Goal: Information Seeking & Learning: Learn about a topic

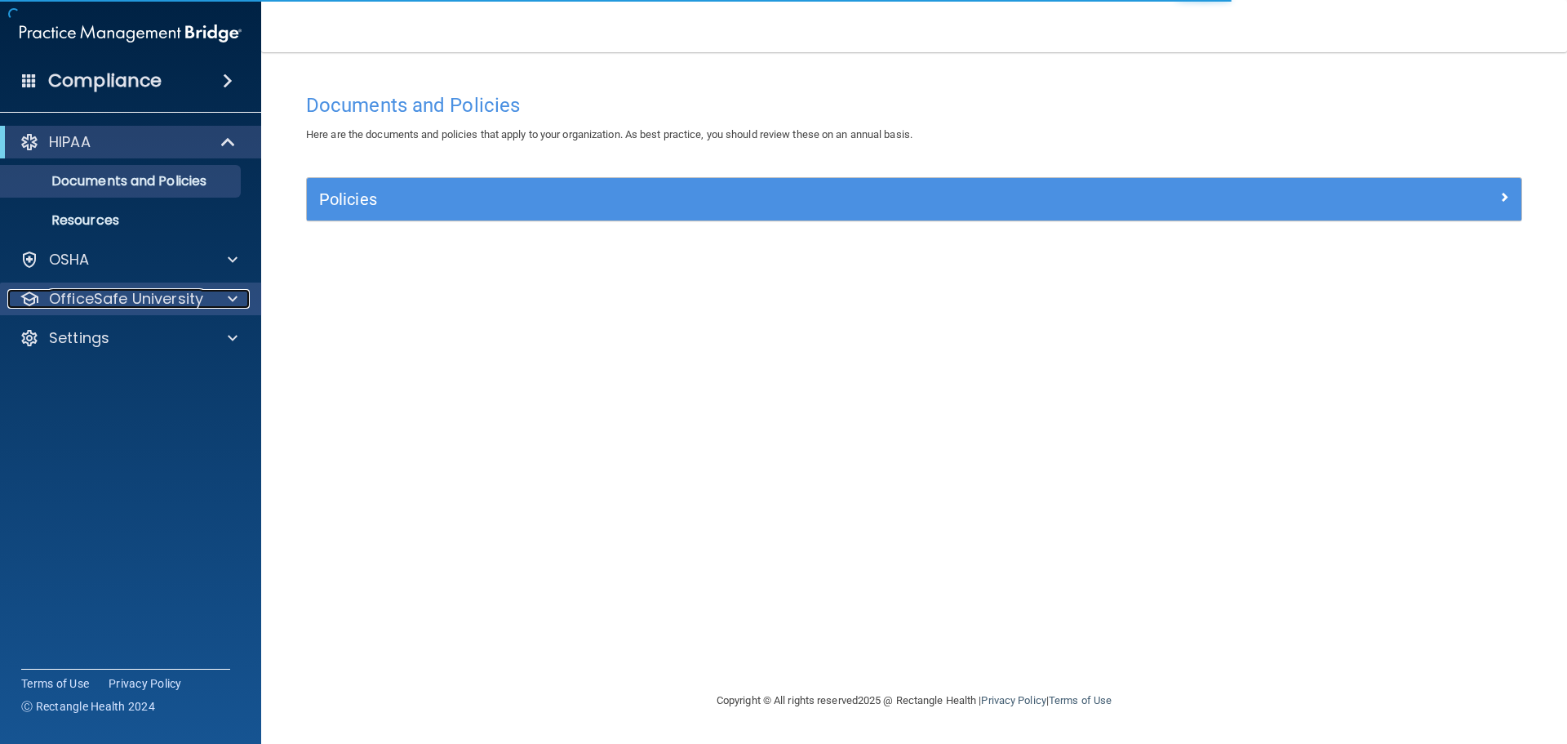
click at [160, 291] on p "OfficeSafe University" at bounding box center [126, 299] width 154 height 20
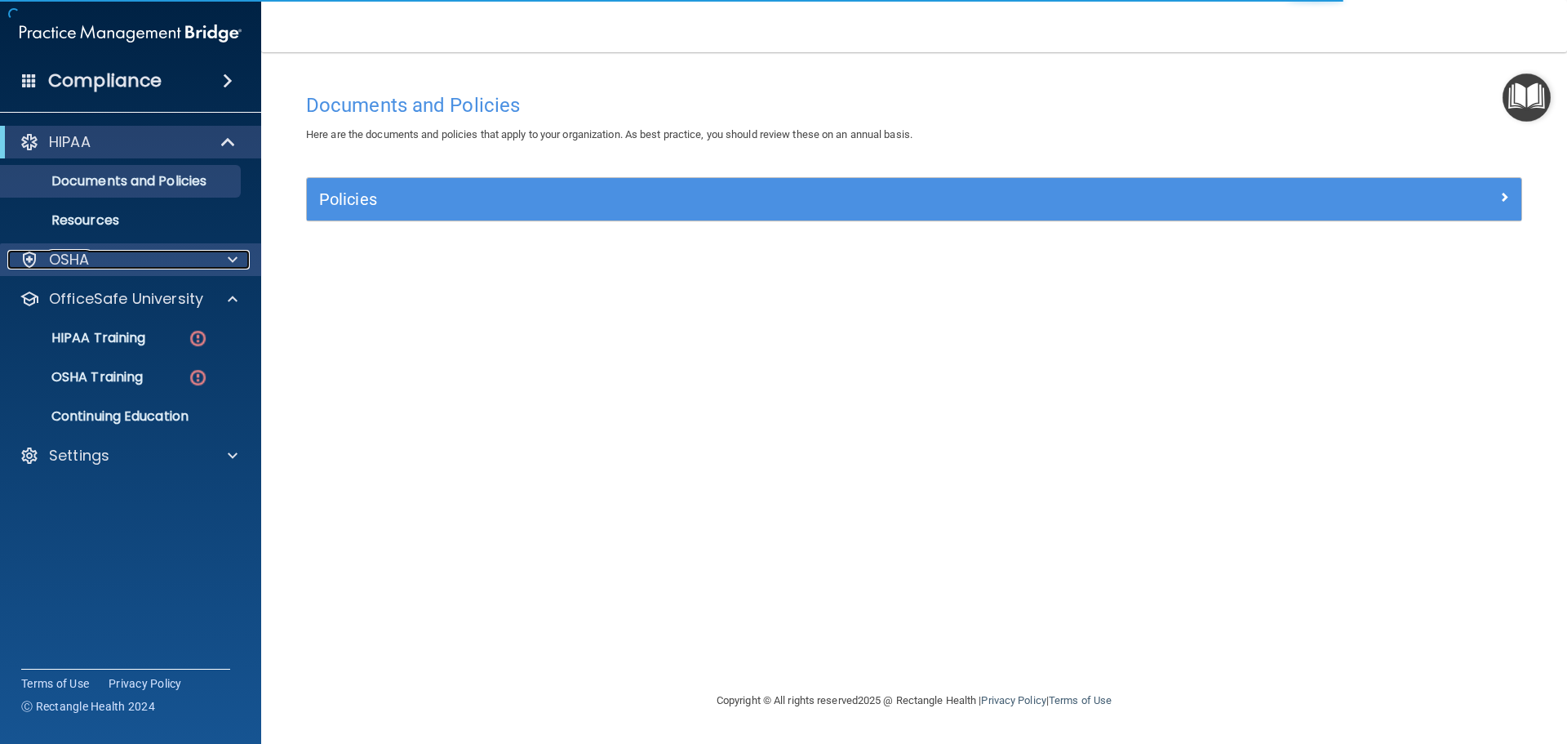
click at [164, 261] on div "OSHA" at bounding box center [108, 260] width 202 height 20
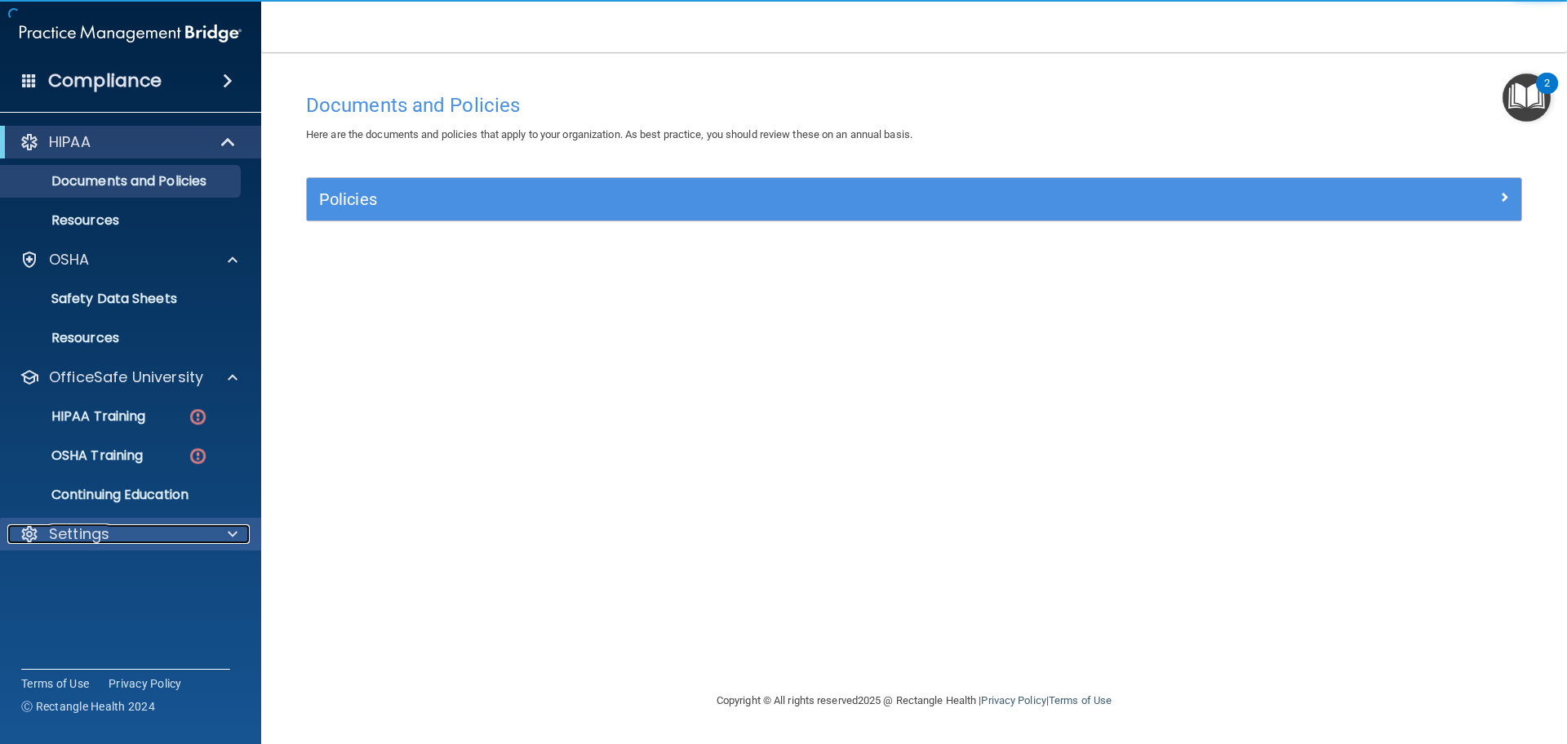
click at [131, 531] on div "Settings" at bounding box center [108, 534] width 202 height 20
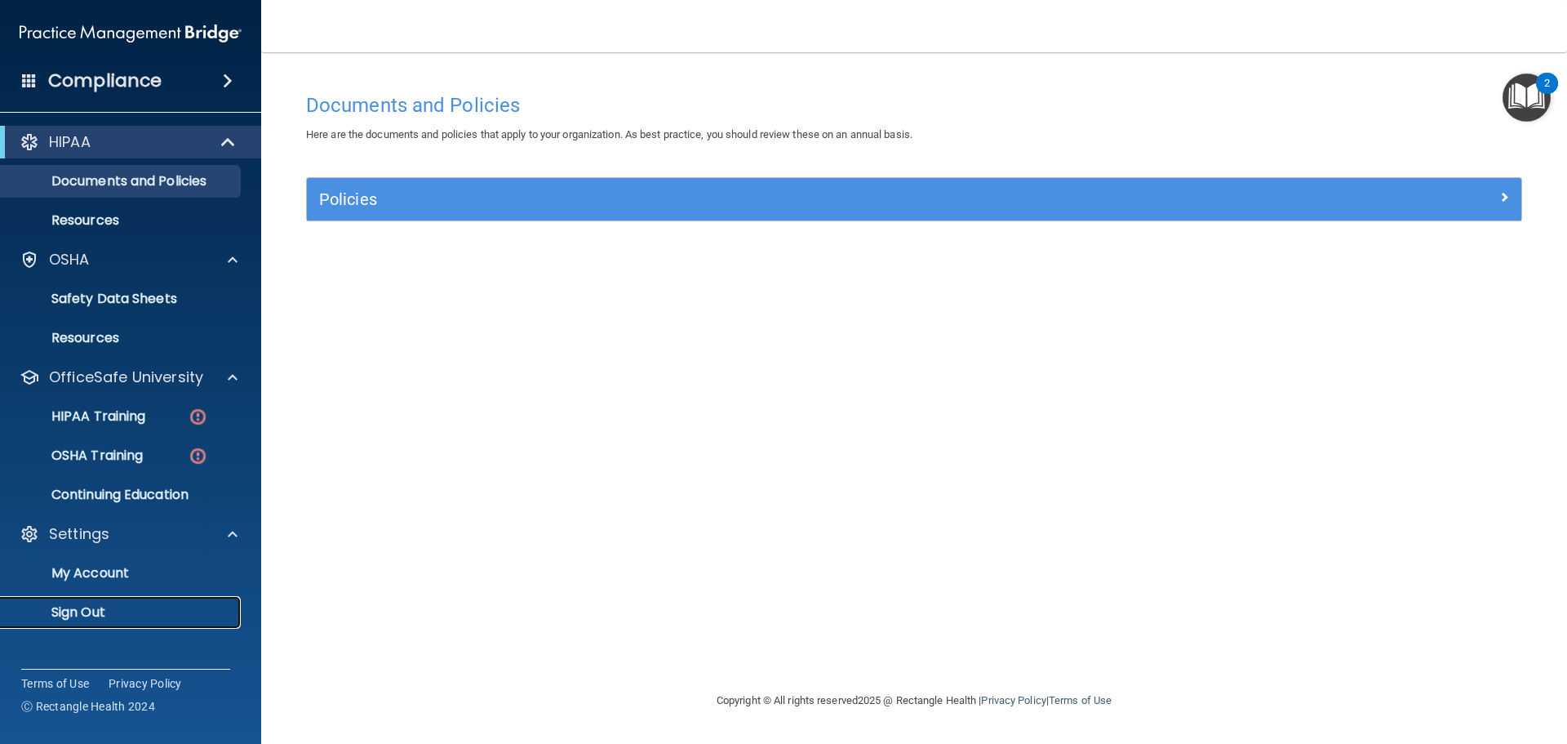
click at [110, 618] on p "Sign Out" at bounding box center [122, 612] width 223 height 16
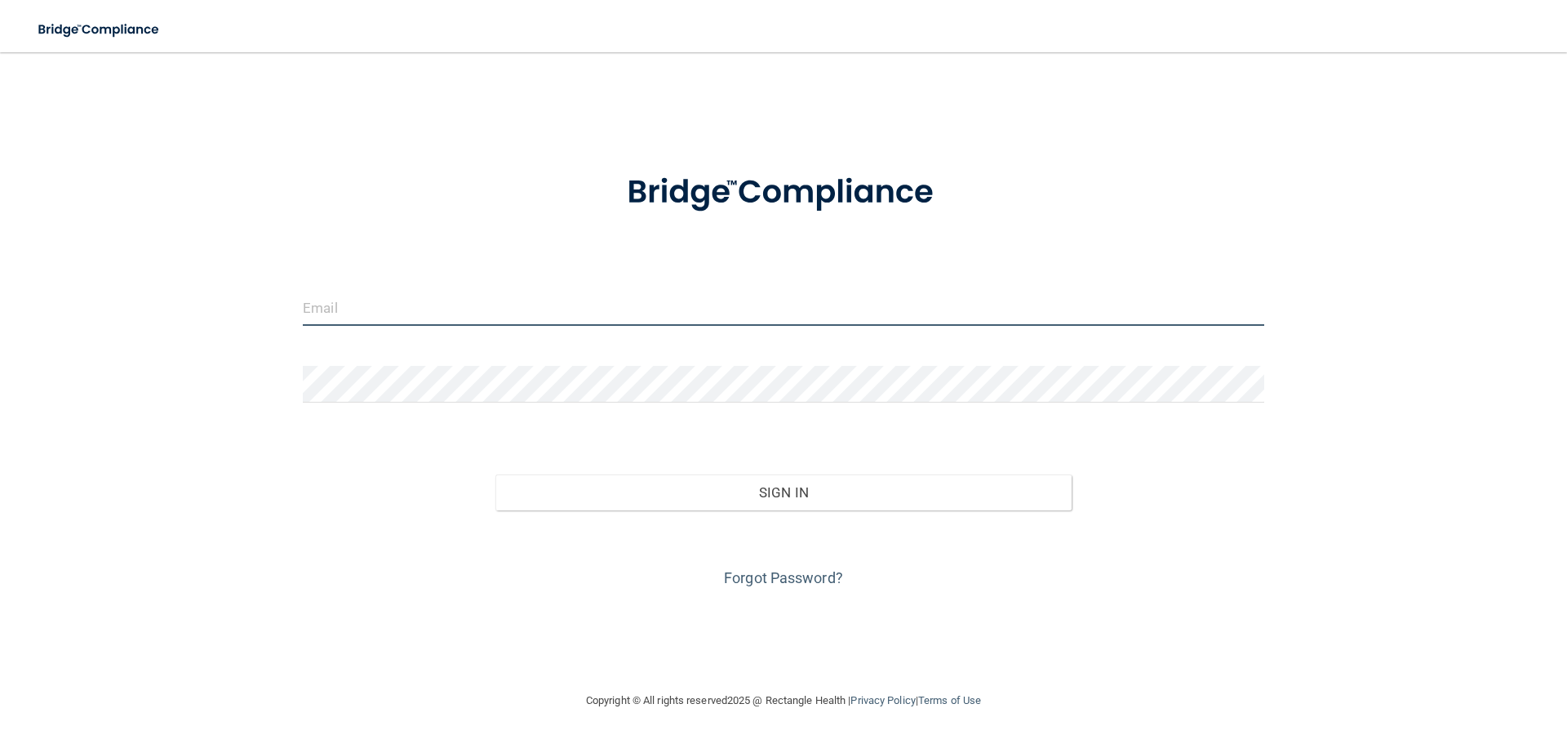
click at [340, 319] on input "email" at bounding box center [783, 307] width 961 height 37
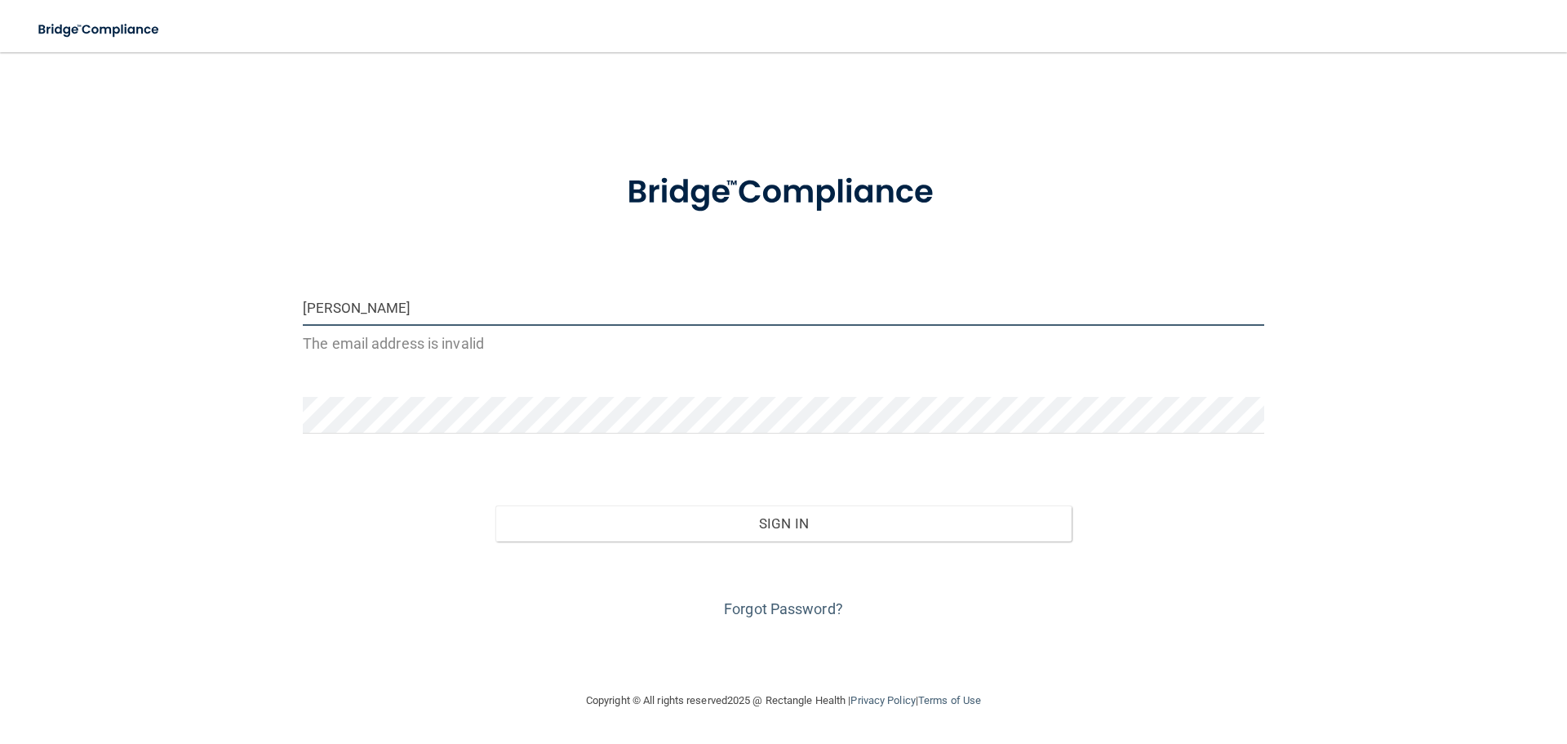
type input "[EMAIL_ADDRESS][DOMAIN_NAME]"
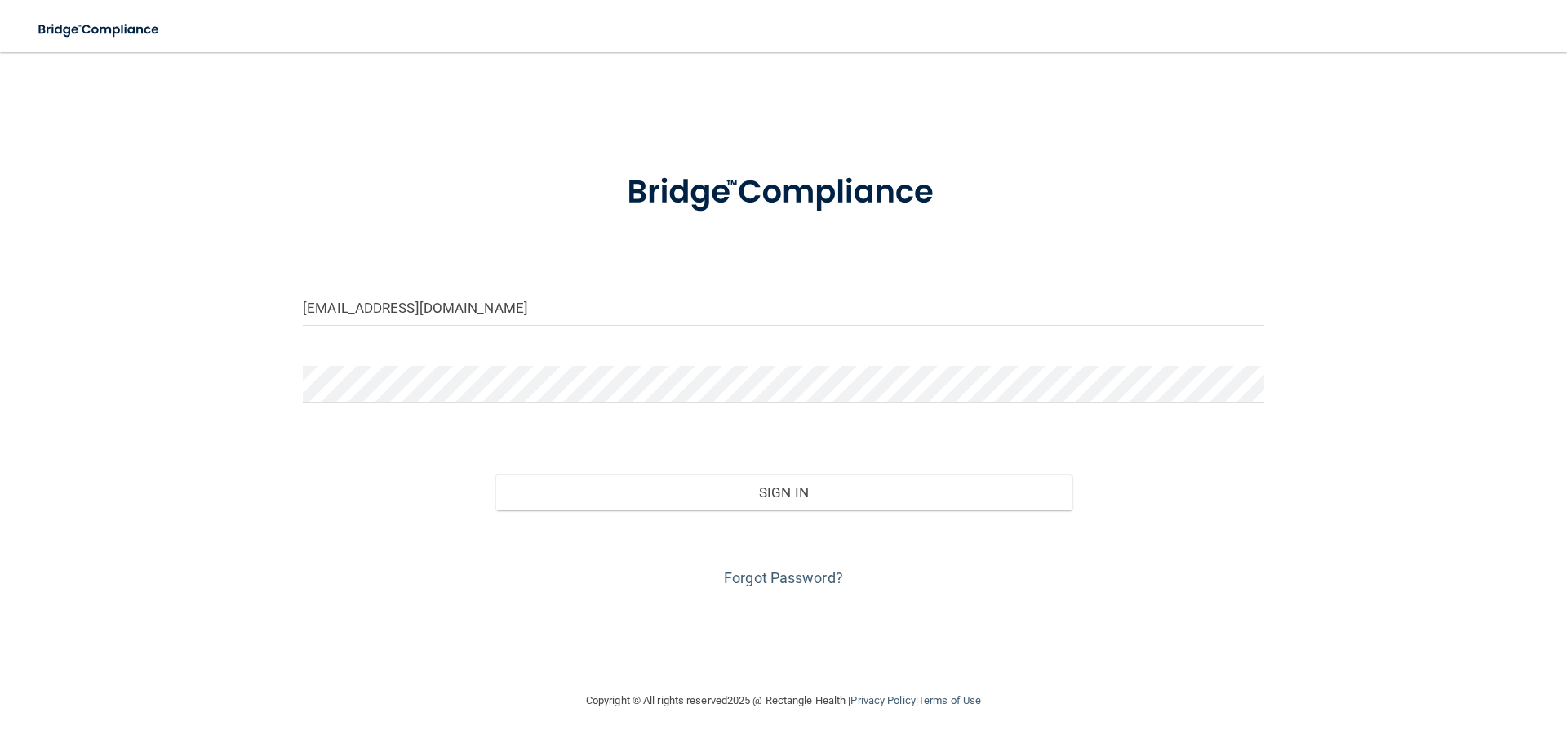
click at [375, 404] on div at bounding box center [784, 390] width 986 height 49
click at [495, 474] on button "Sign In" at bounding box center [783, 492] width 577 height 36
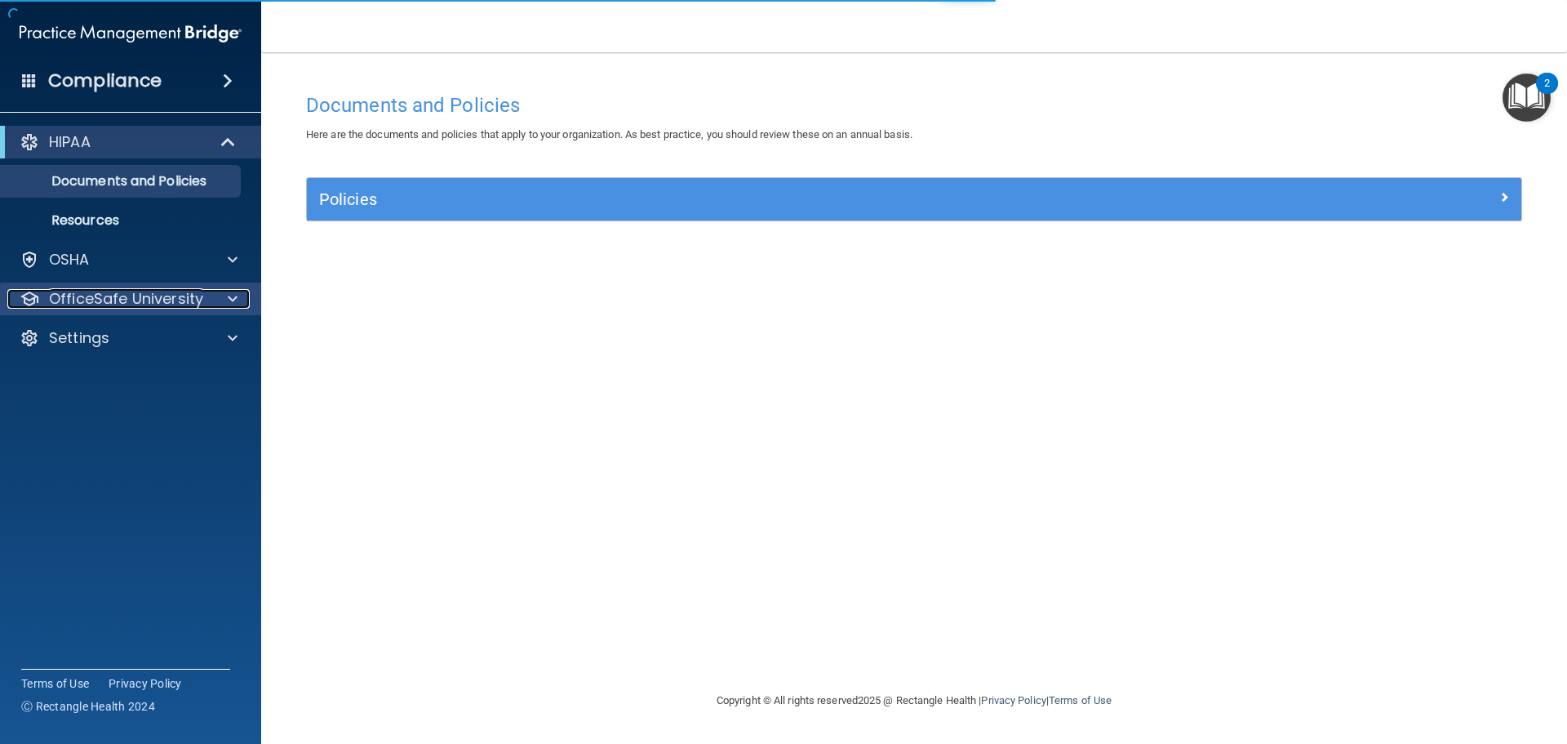
click at [190, 293] on p "OfficeSafe University" at bounding box center [126, 299] width 154 height 20
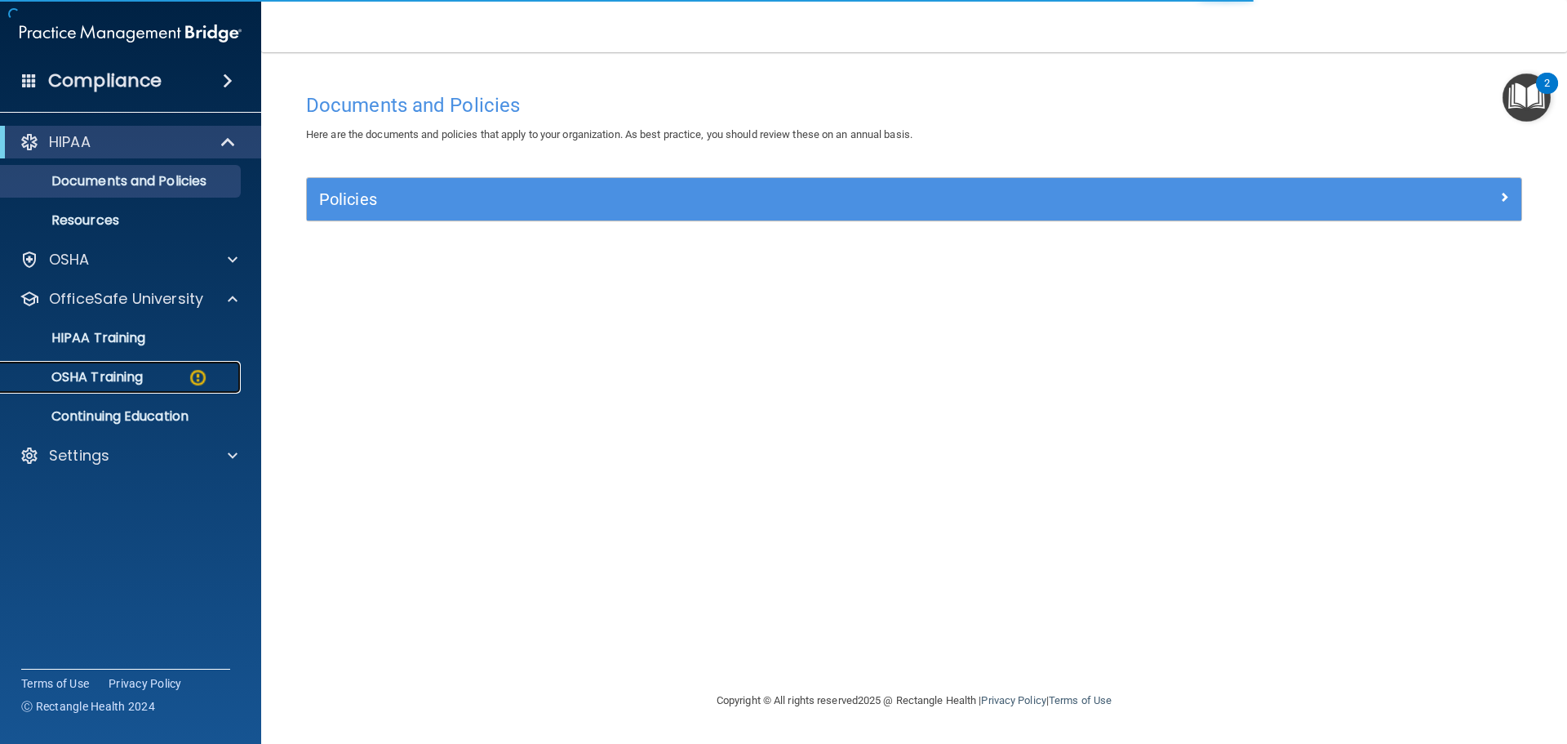
click at [198, 362] on link "OSHA Training" at bounding box center [112, 377] width 257 height 33
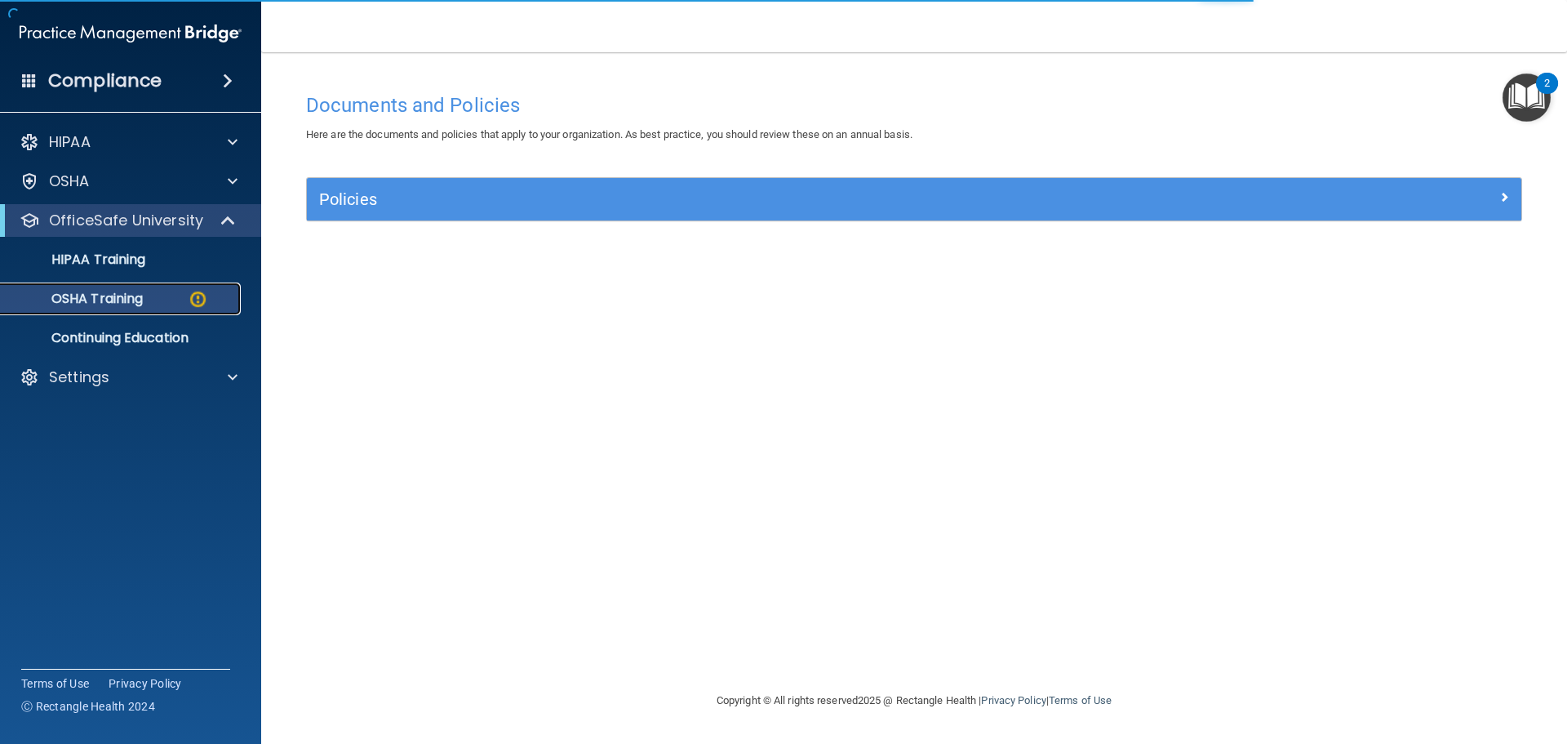
click at [192, 308] on img at bounding box center [198, 299] width 20 height 20
click at [128, 304] on p "OSHA Training" at bounding box center [77, 299] width 132 height 16
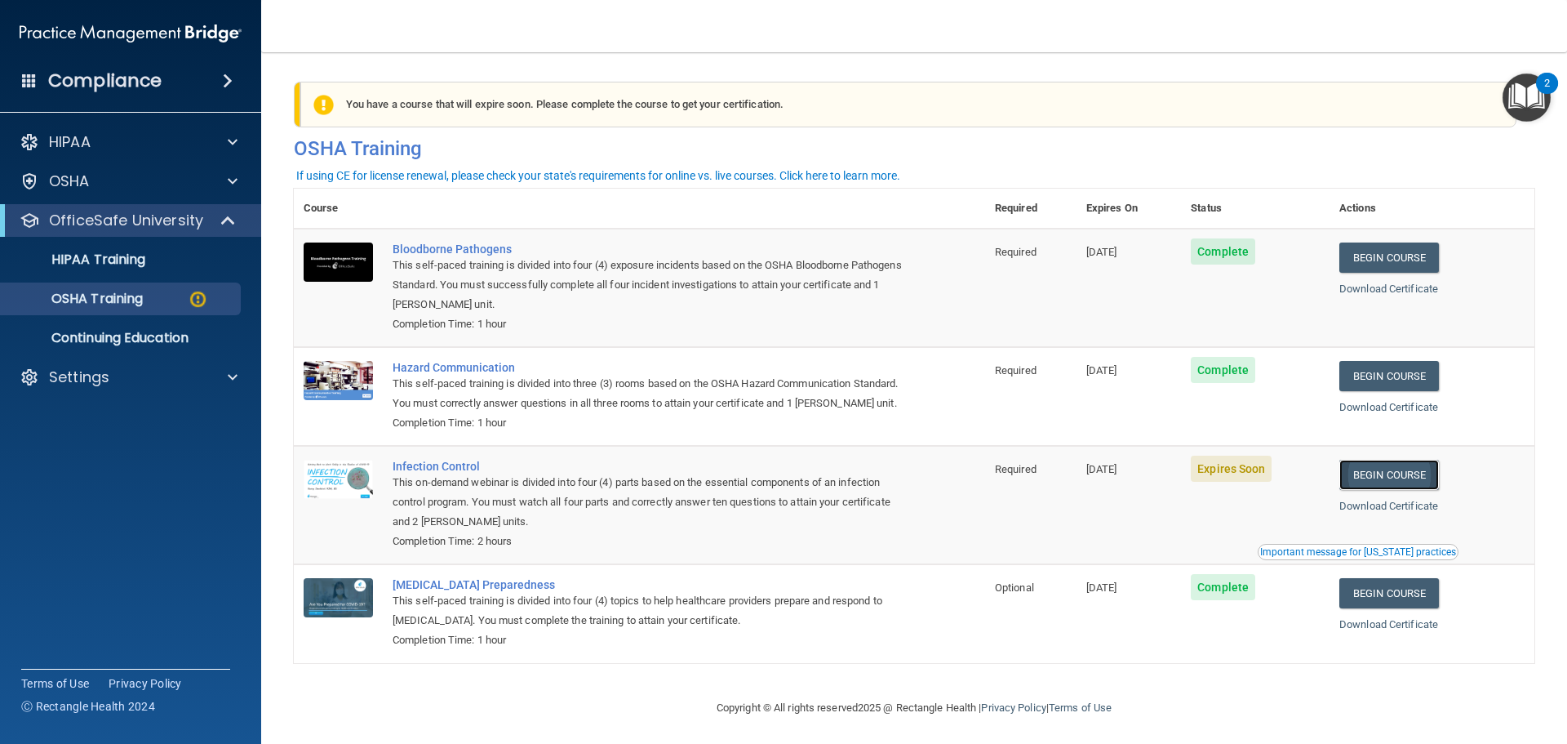
click at [1367, 490] on link "Begin Course" at bounding box center [1389, 475] width 100 height 30
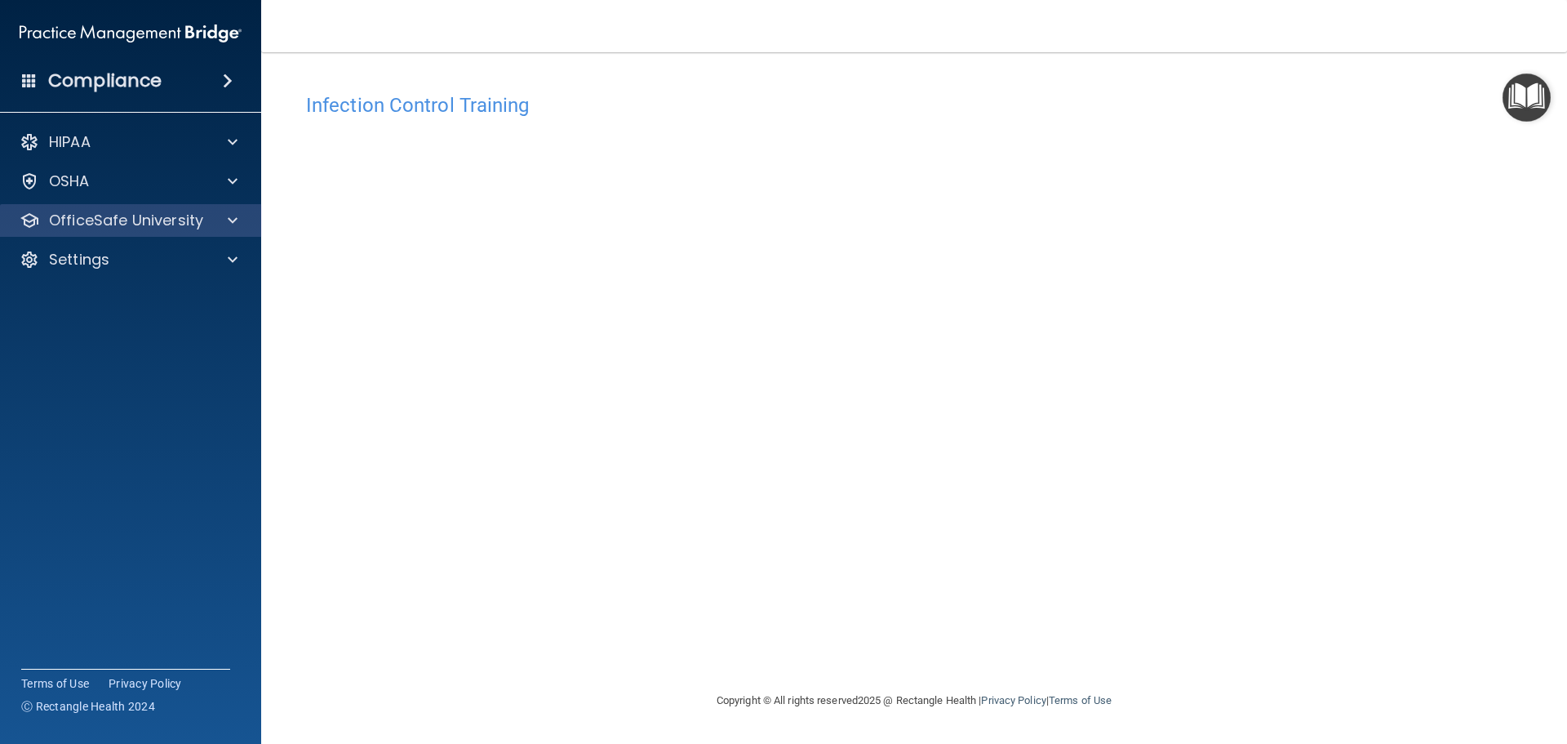
click at [152, 204] on div "OfficeSafe University" at bounding box center [131, 220] width 262 height 33
click at [229, 223] on span at bounding box center [233, 221] width 10 height 20
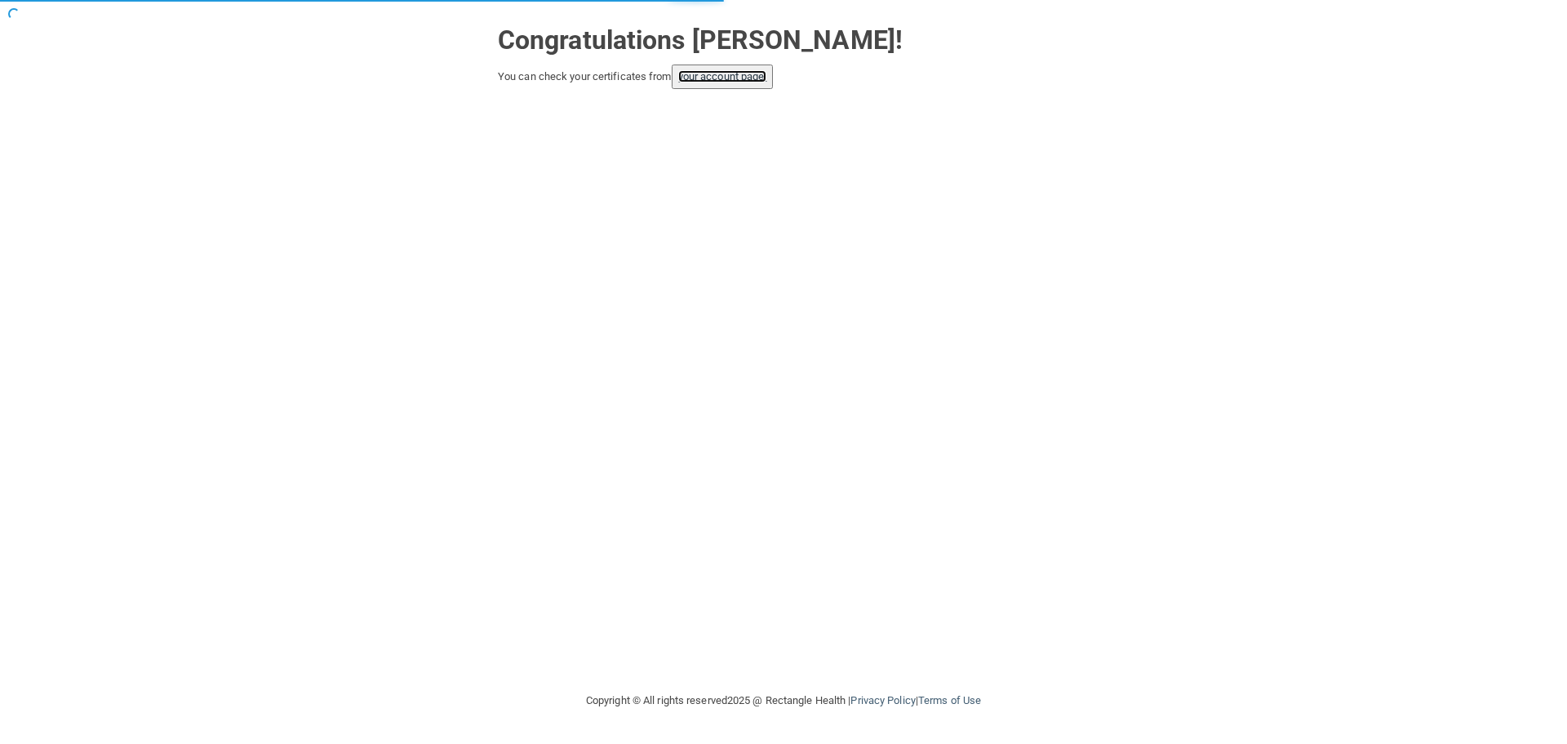
click at [730, 80] on link "your account page!" at bounding box center [722, 76] width 89 height 12
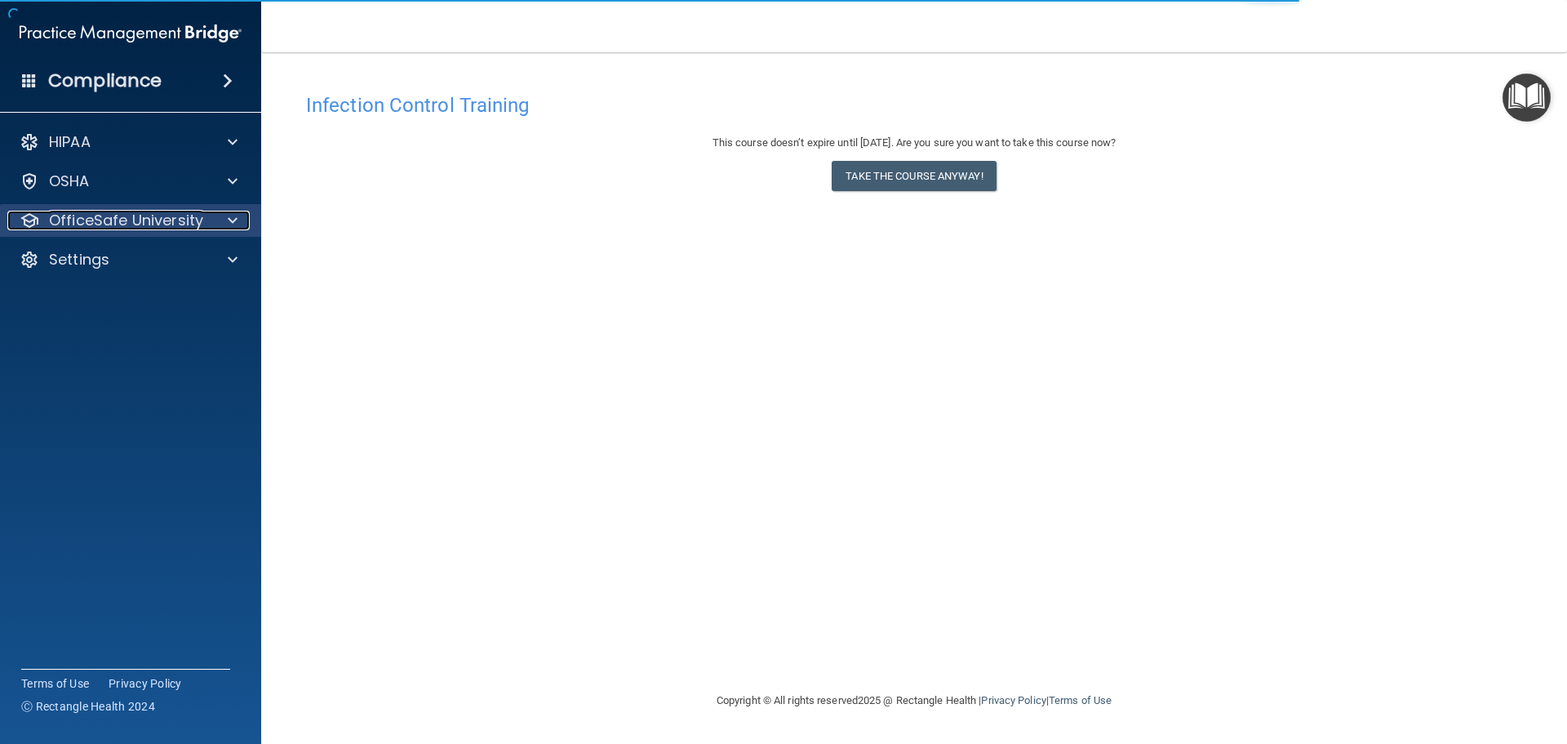
click at [173, 225] on p "OfficeSafe University" at bounding box center [126, 221] width 154 height 20
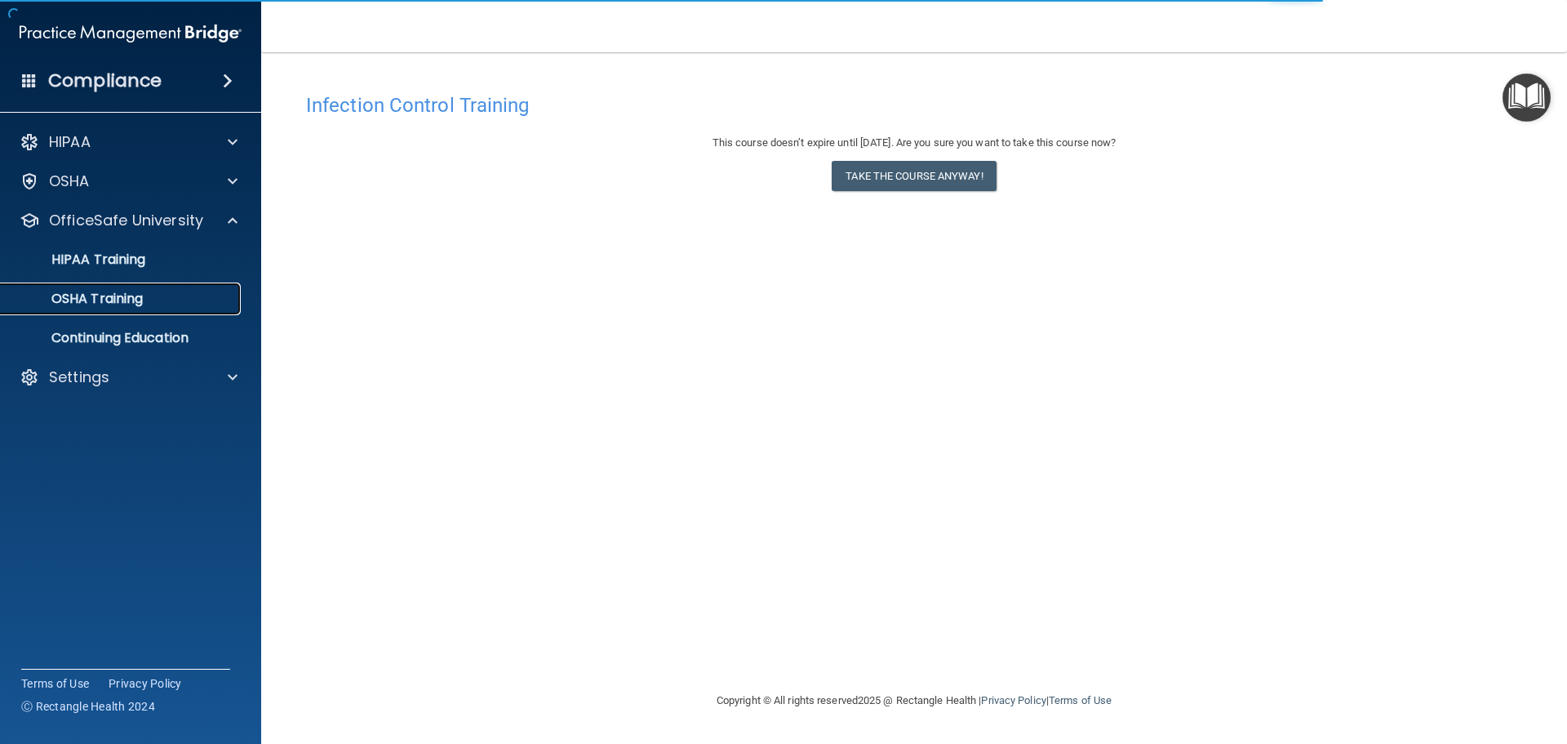
click at [185, 295] on div "OSHA Training" at bounding box center [122, 299] width 223 height 16
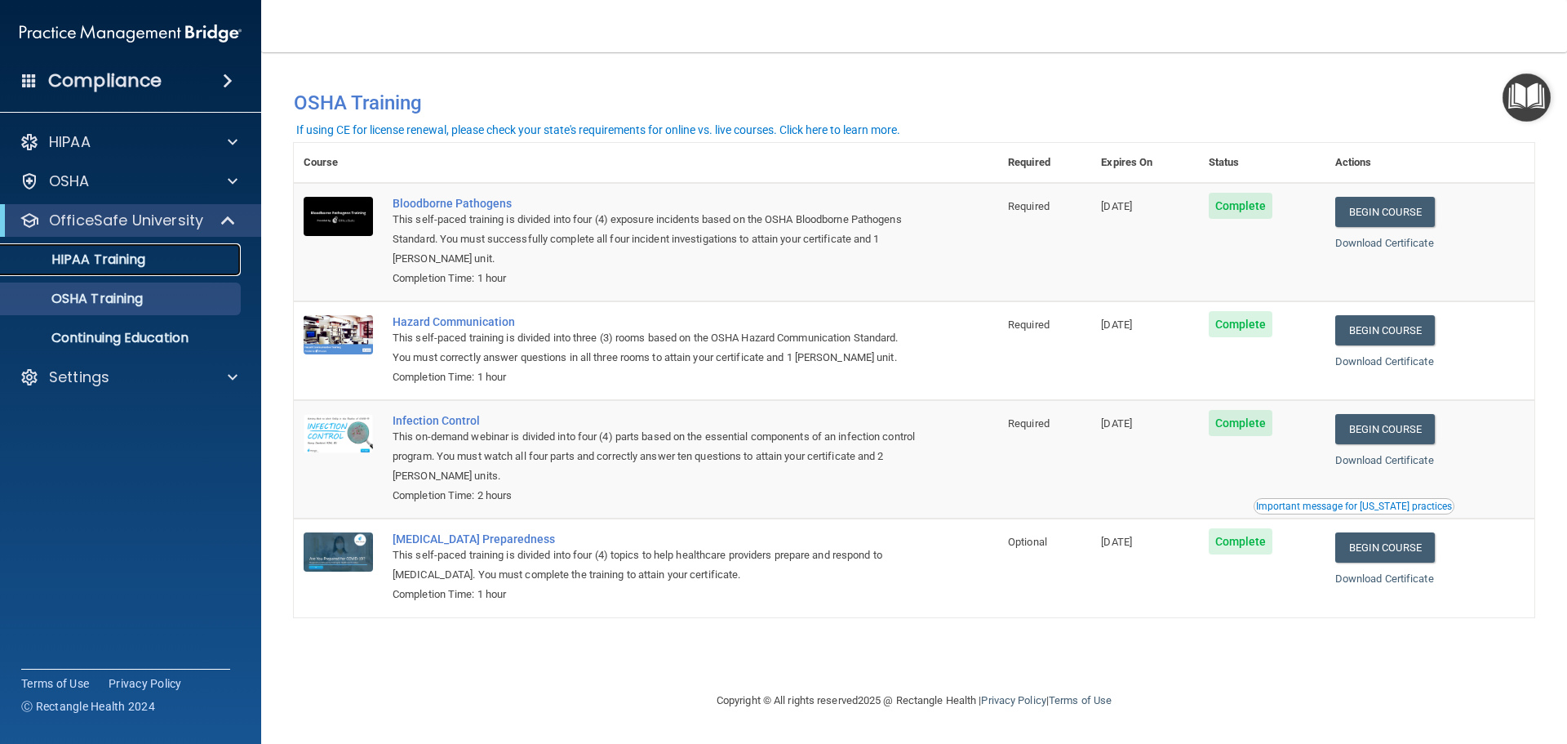
click at [163, 266] on div "HIPAA Training" at bounding box center [122, 259] width 223 height 16
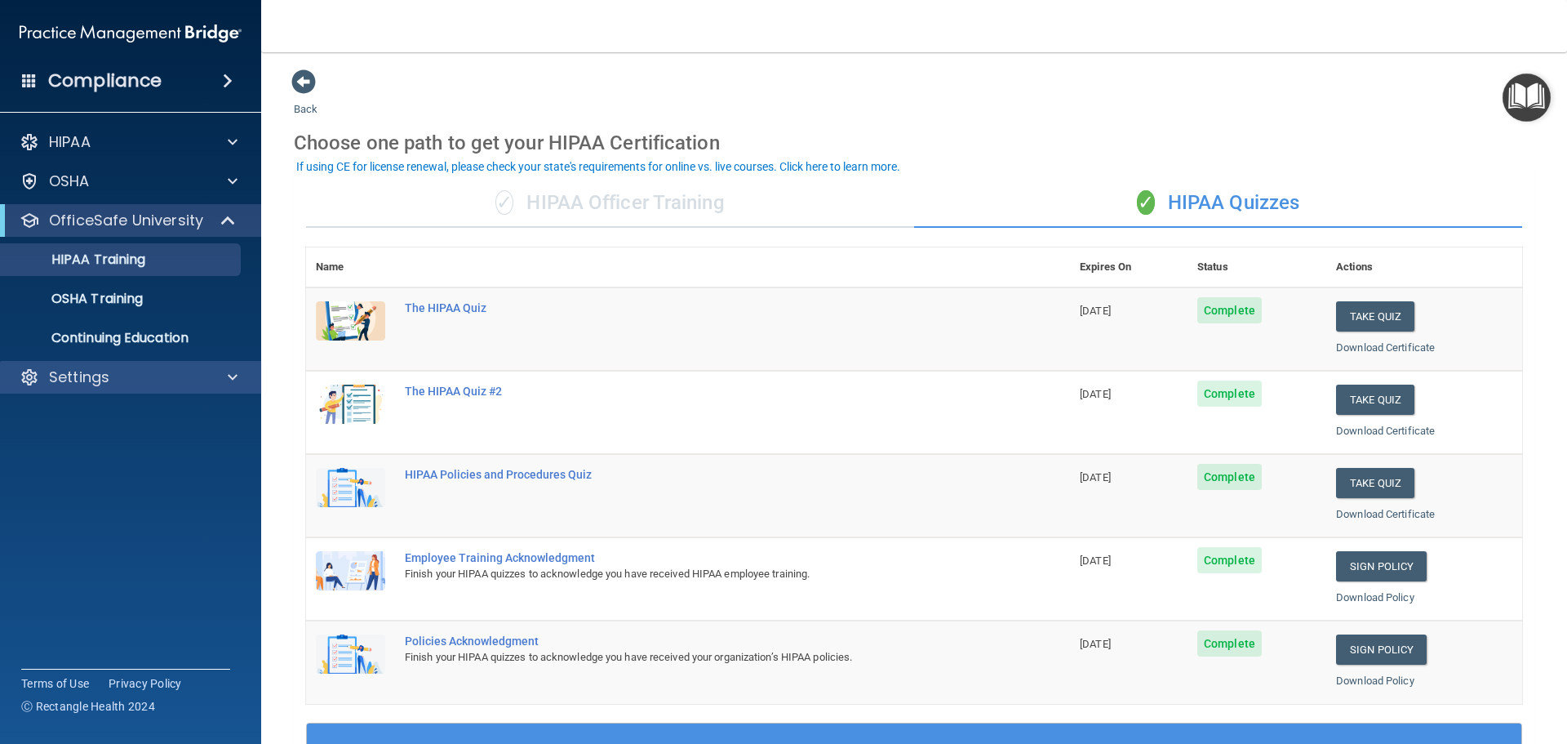
click at [102, 390] on div "Settings" at bounding box center [131, 377] width 262 height 33
click at [113, 385] on div "Settings" at bounding box center [108, 377] width 202 height 20
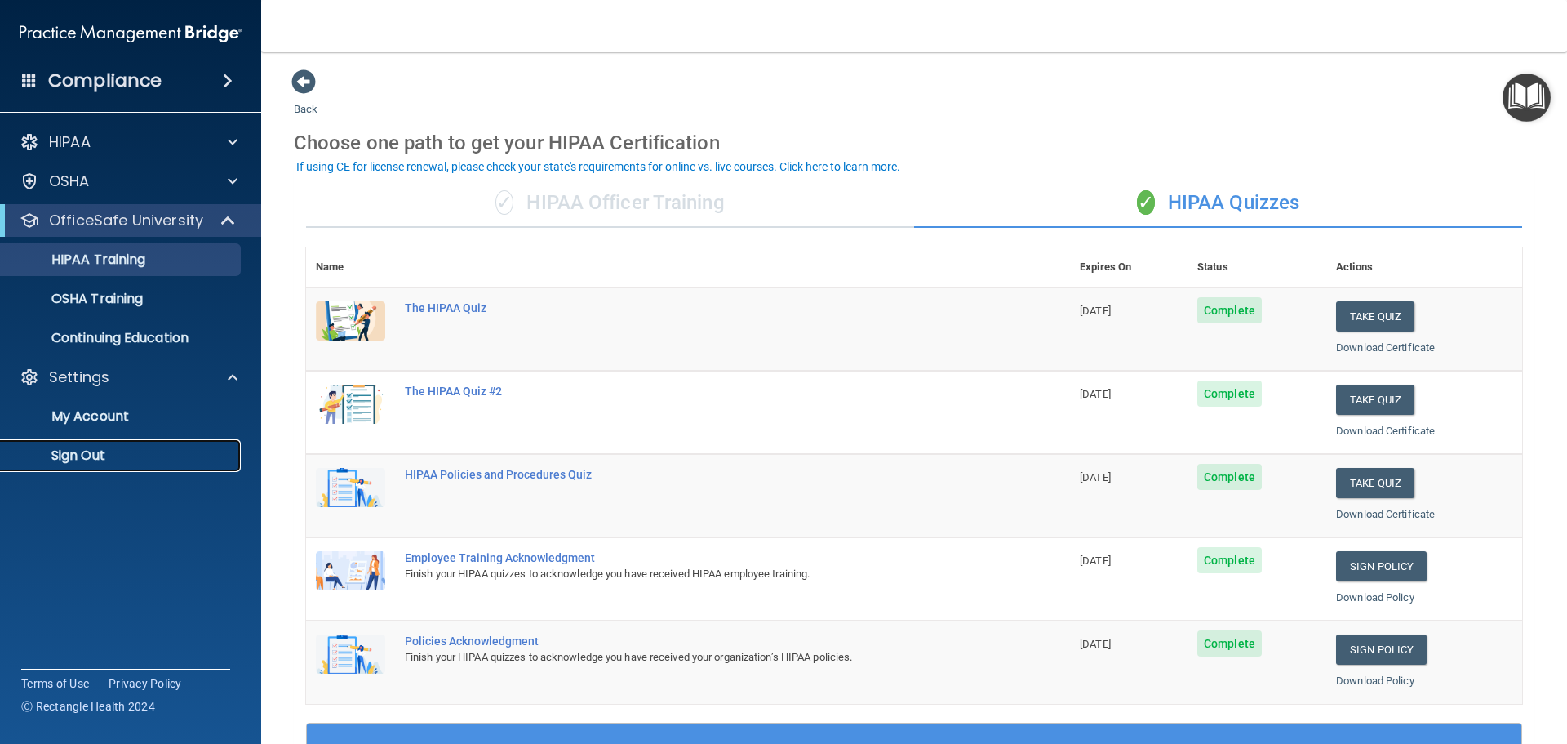
click at [92, 458] on p "Sign Out" at bounding box center [122, 455] width 223 height 16
